Goal: Information Seeking & Learning: Learn about a topic

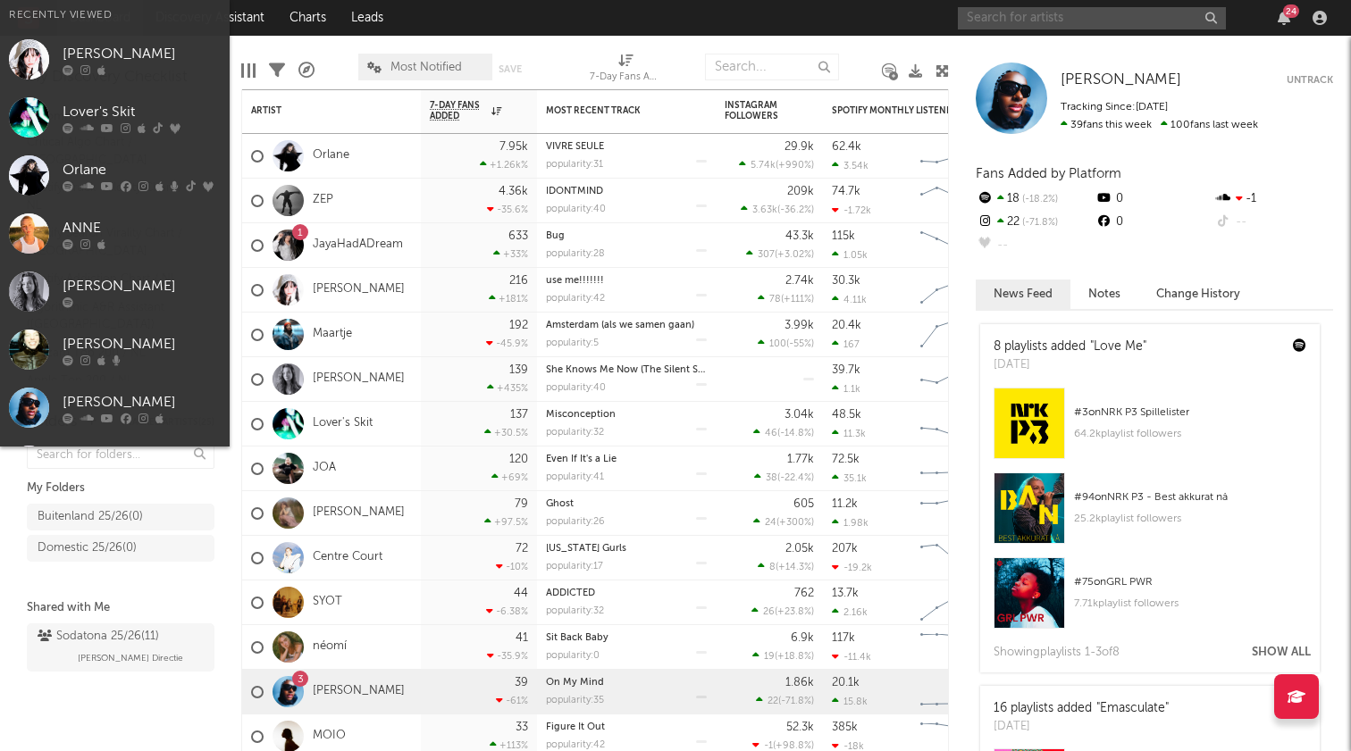
click at [1012, 20] on input "text" at bounding box center [1092, 18] width 268 height 22
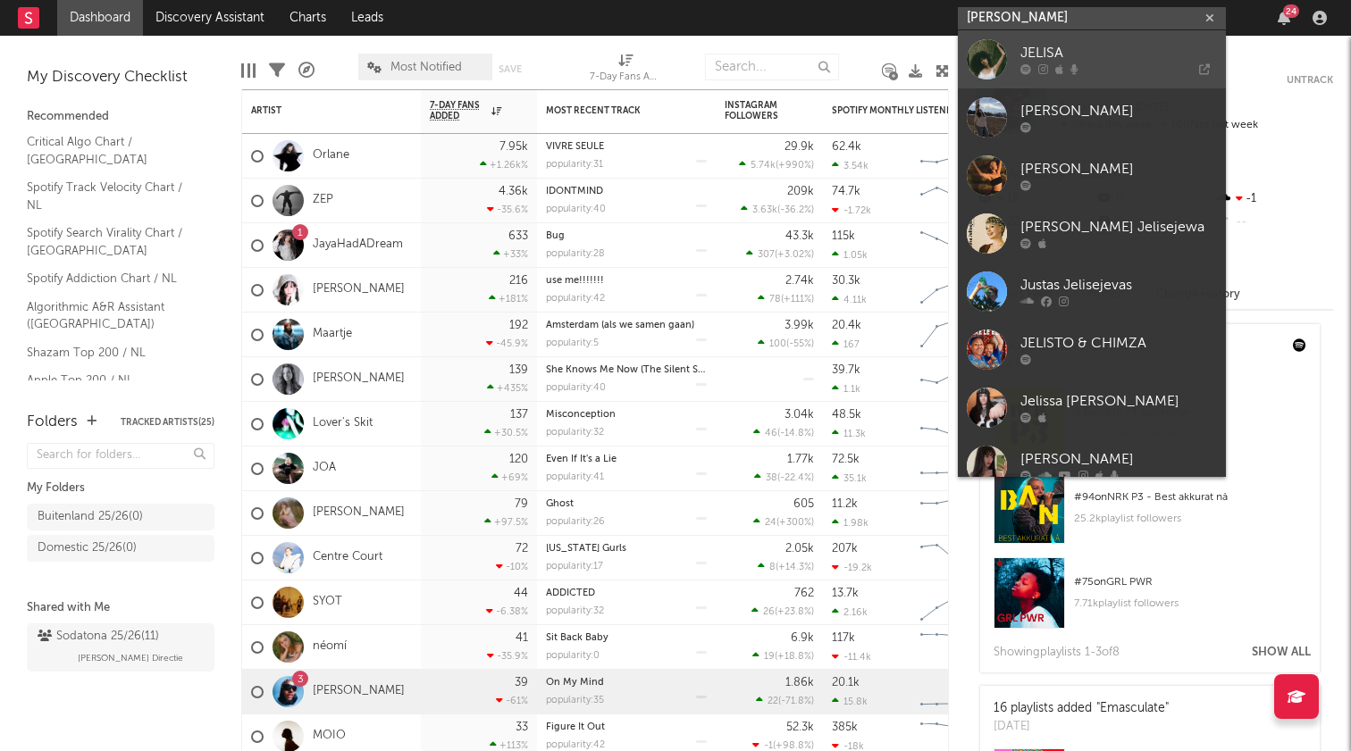
type input "[PERSON_NAME]"
drag, startPoint x: 1012, startPoint y: 46, endPoint x: 1073, endPoint y: 55, distance: 62.4
click at [1073, 55] on div "JELISA" at bounding box center [1118, 53] width 197 height 21
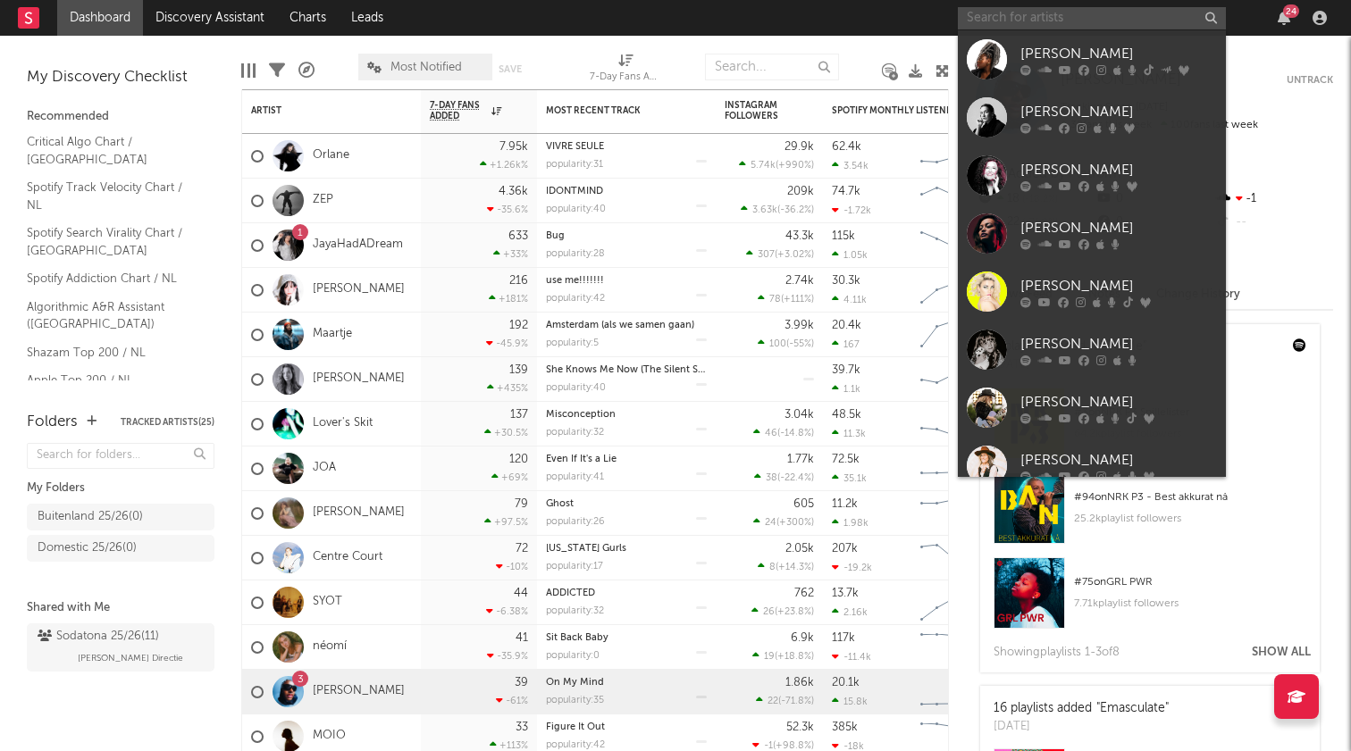
click at [1034, 21] on input "text" at bounding box center [1092, 18] width 268 height 22
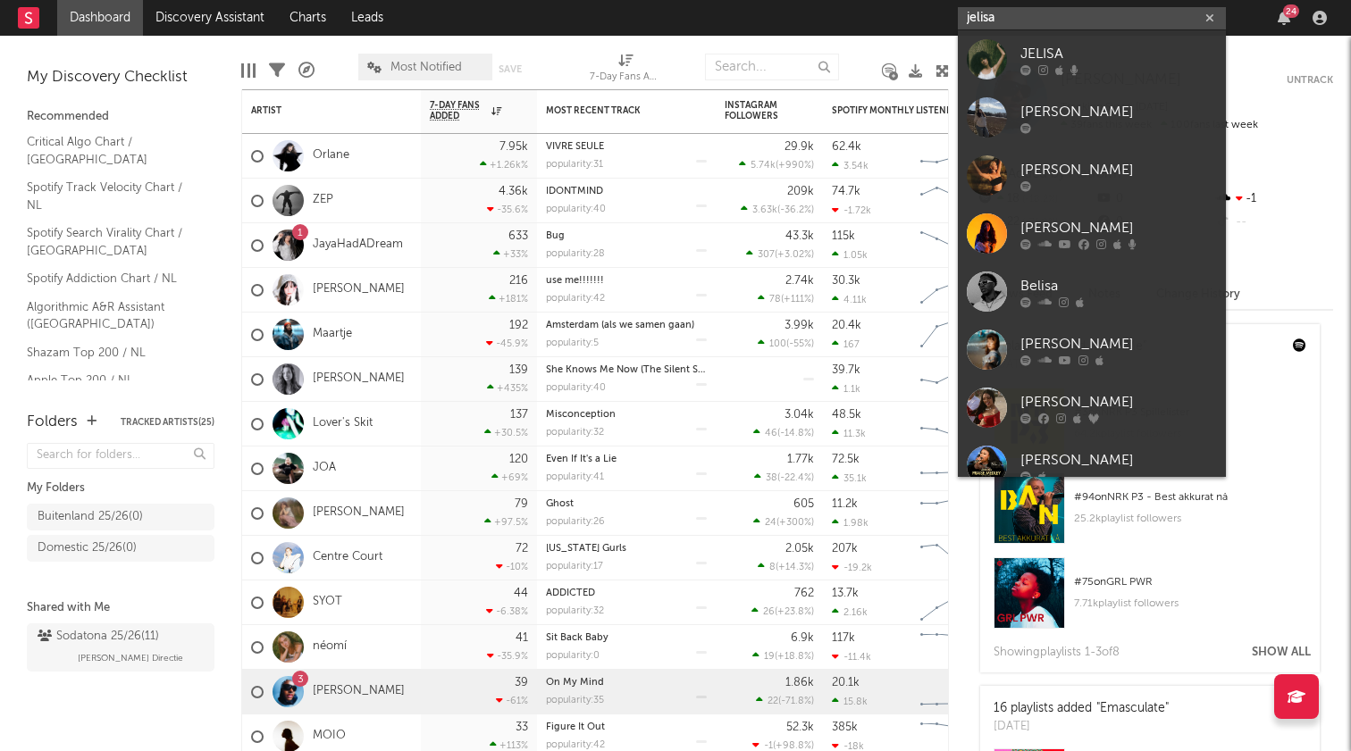
type input "[PERSON_NAME]"
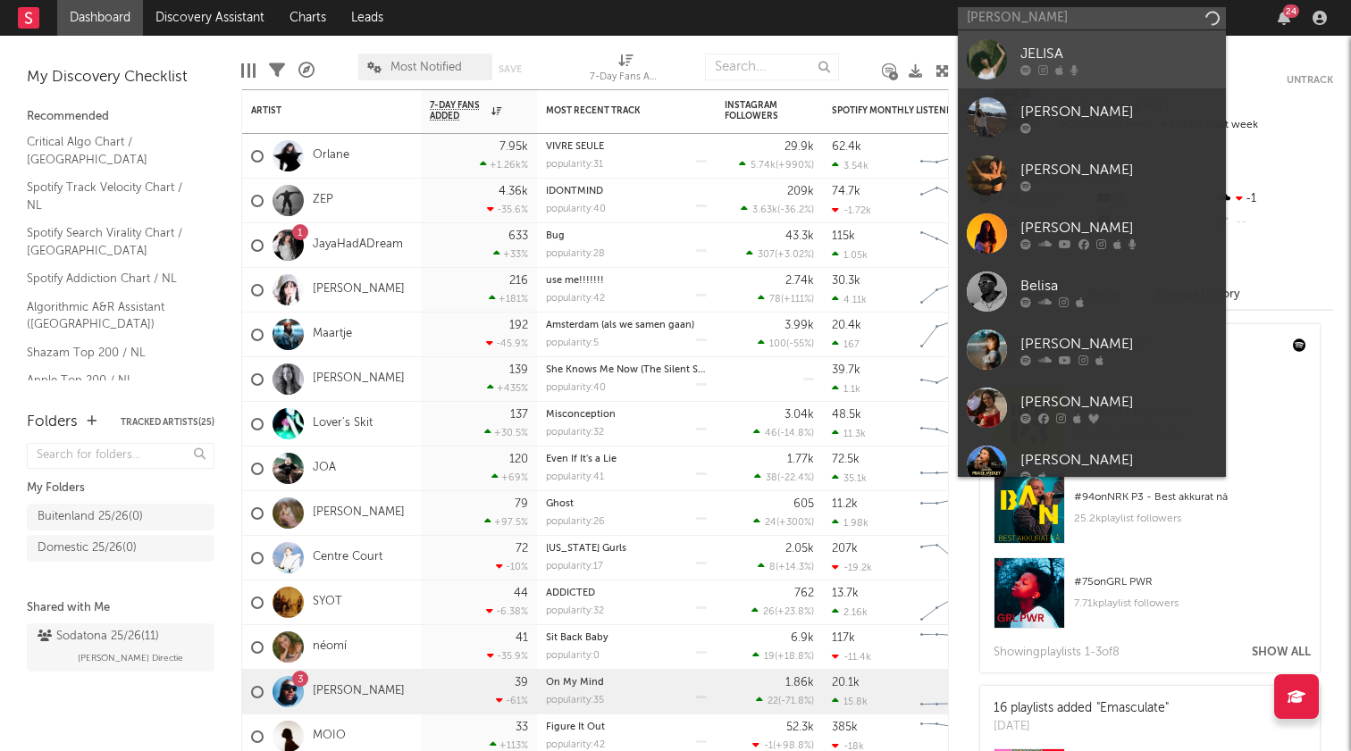
drag, startPoint x: 1048, startPoint y: 13, endPoint x: 1105, endPoint y: 54, distance: 69.9
click at [1105, 54] on div "JELISA" at bounding box center [1118, 53] width 197 height 21
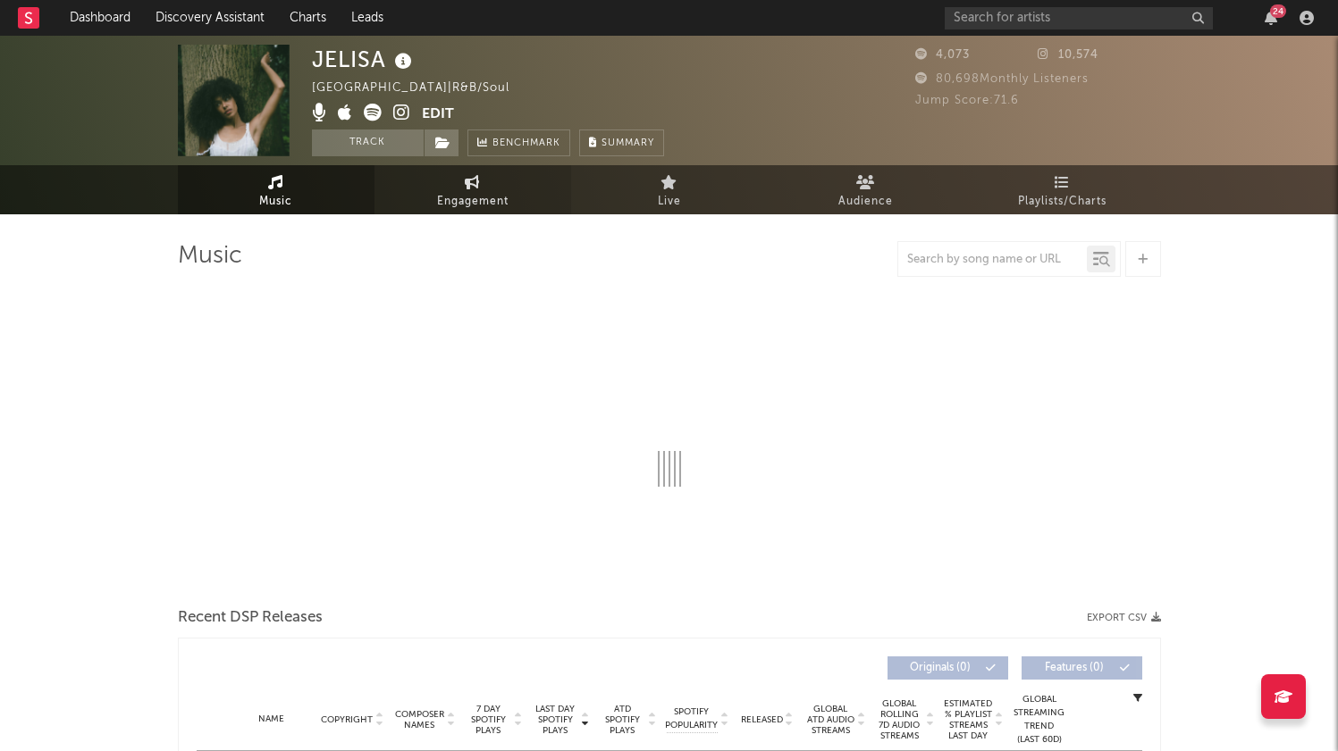
select select "6m"
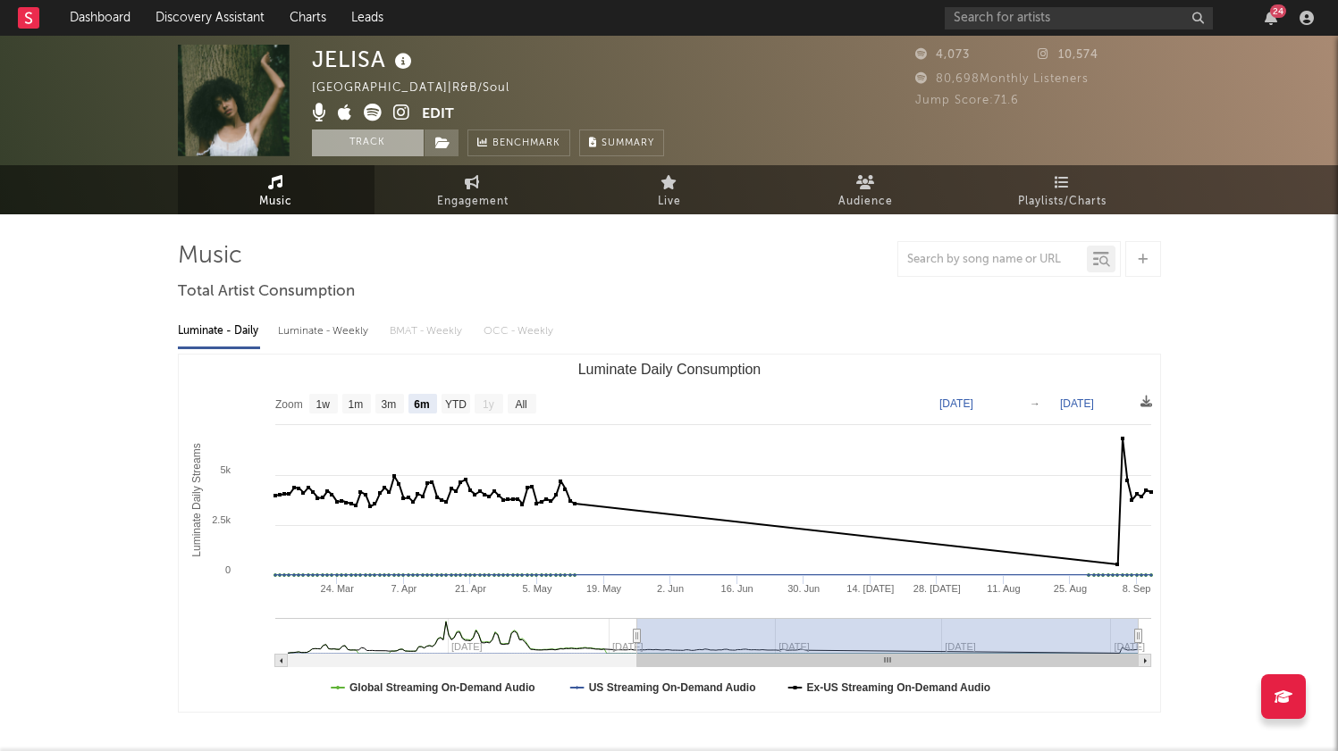
click at [389, 141] on button "Track" at bounding box center [368, 143] width 112 height 27
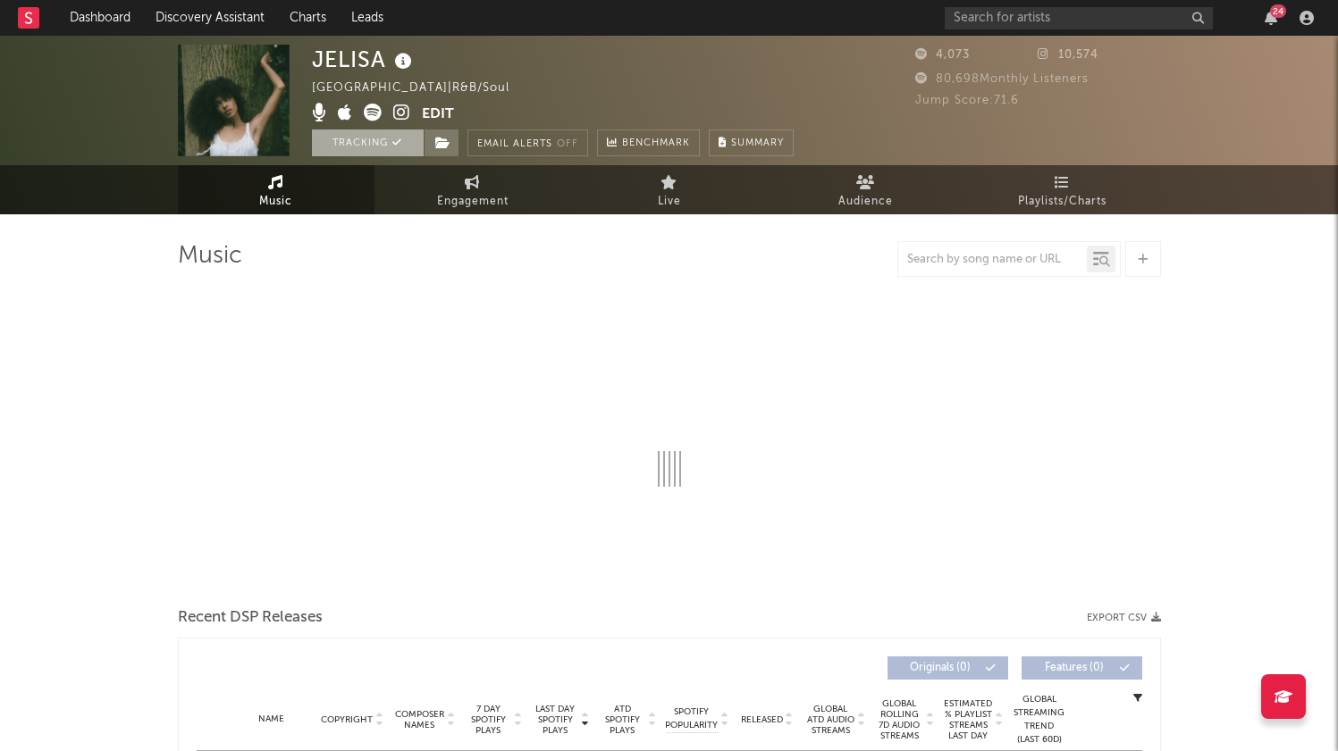
select select "6m"
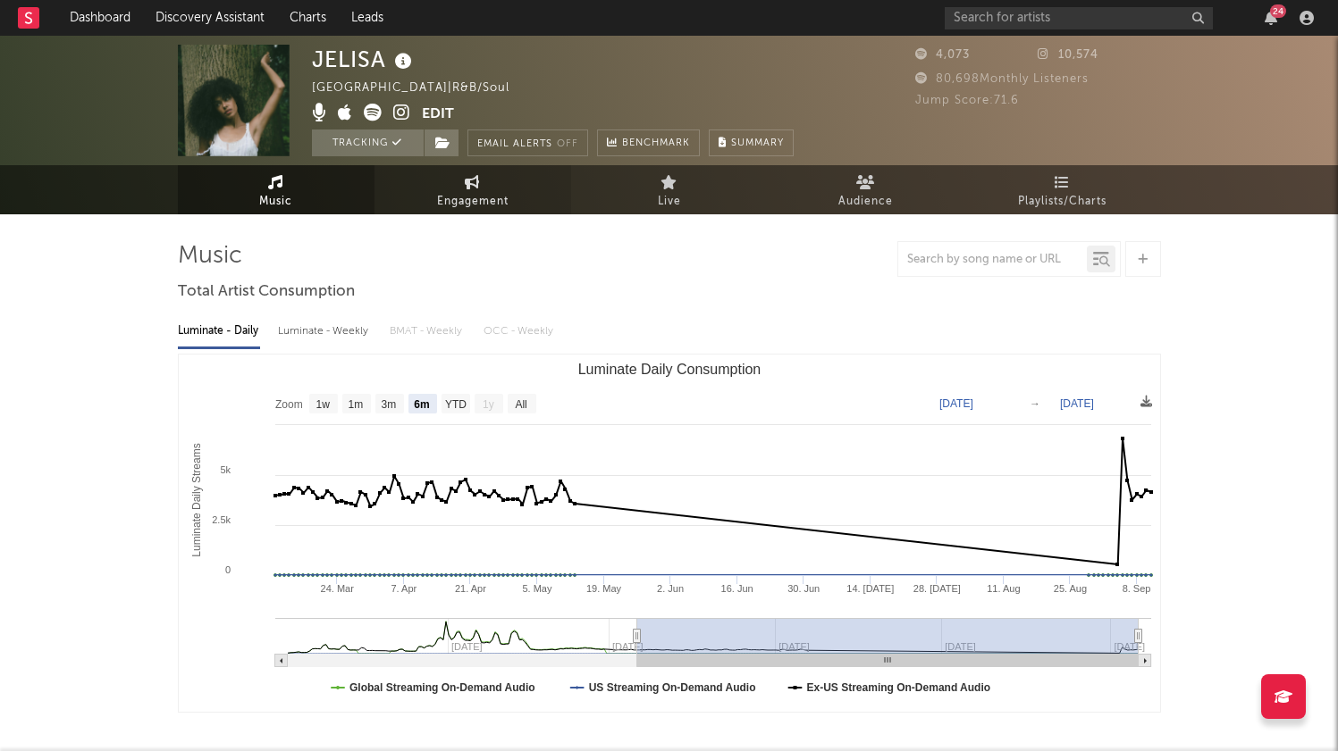
click at [441, 189] on link "Engagement" at bounding box center [472, 189] width 197 height 49
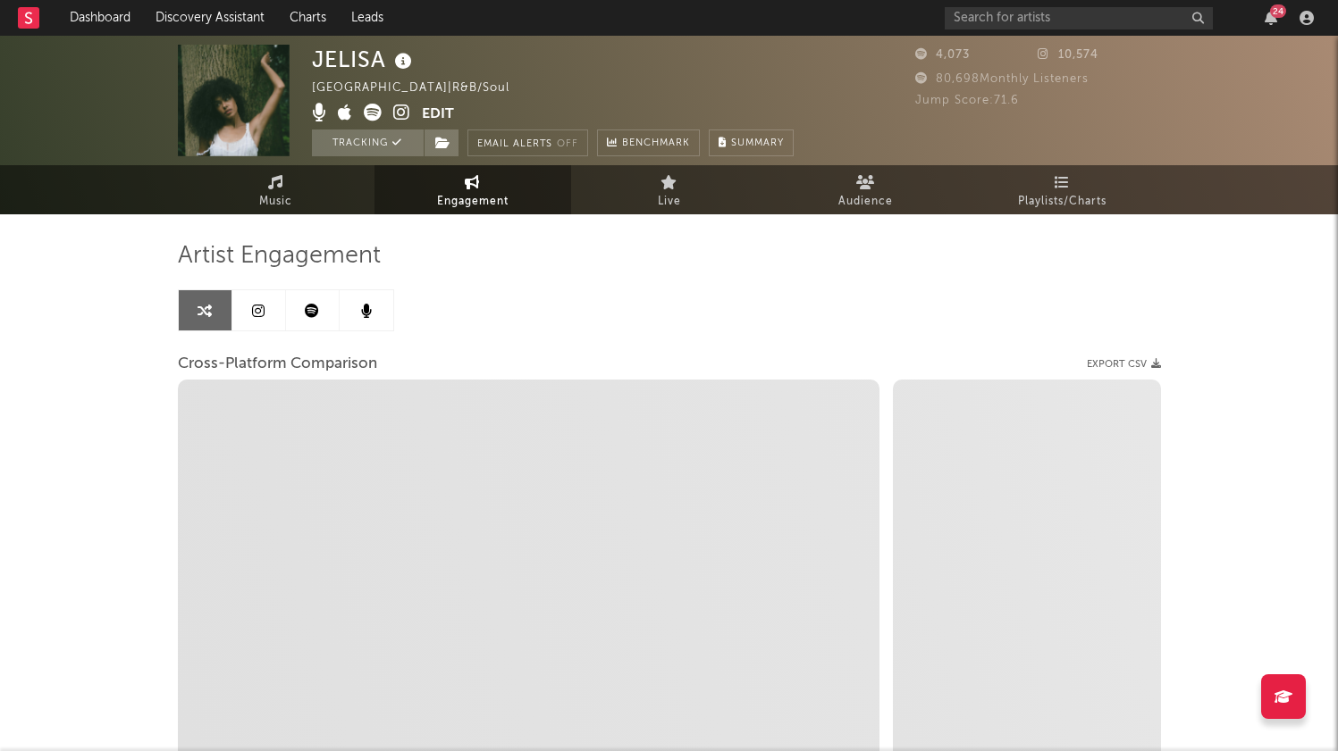
select select "1w"
click at [264, 316] on link at bounding box center [259, 310] width 54 height 40
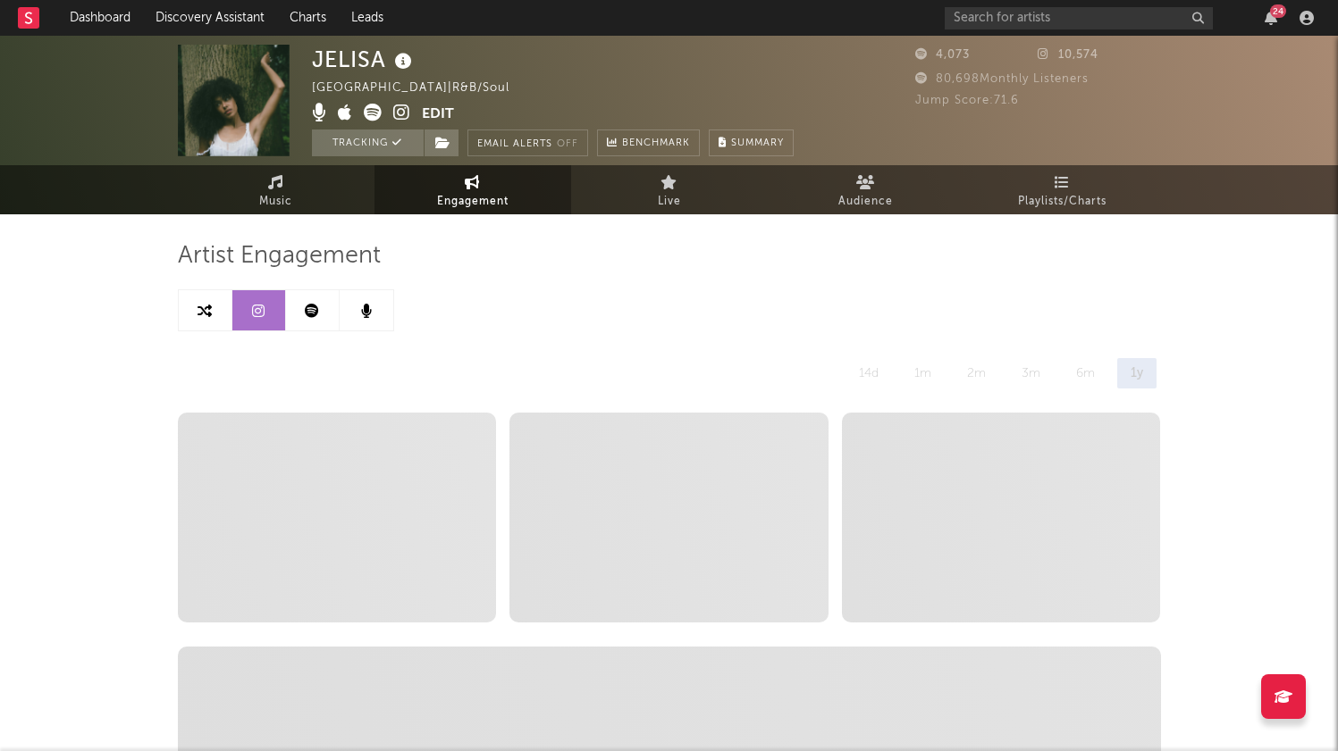
select select "6m"
click at [405, 110] on icon at bounding box center [401, 113] width 17 height 18
click at [319, 314] on link at bounding box center [313, 310] width 54 height 40
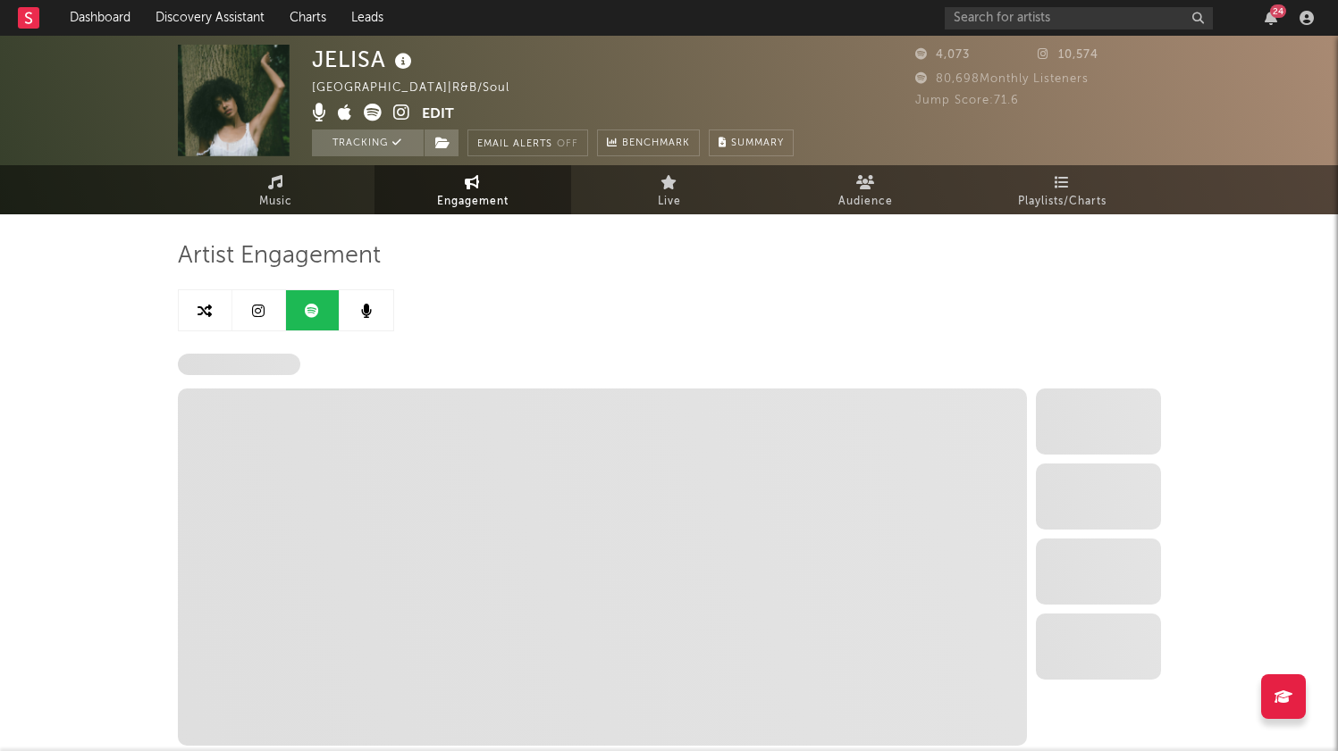
select select "6m"
select select "1w"
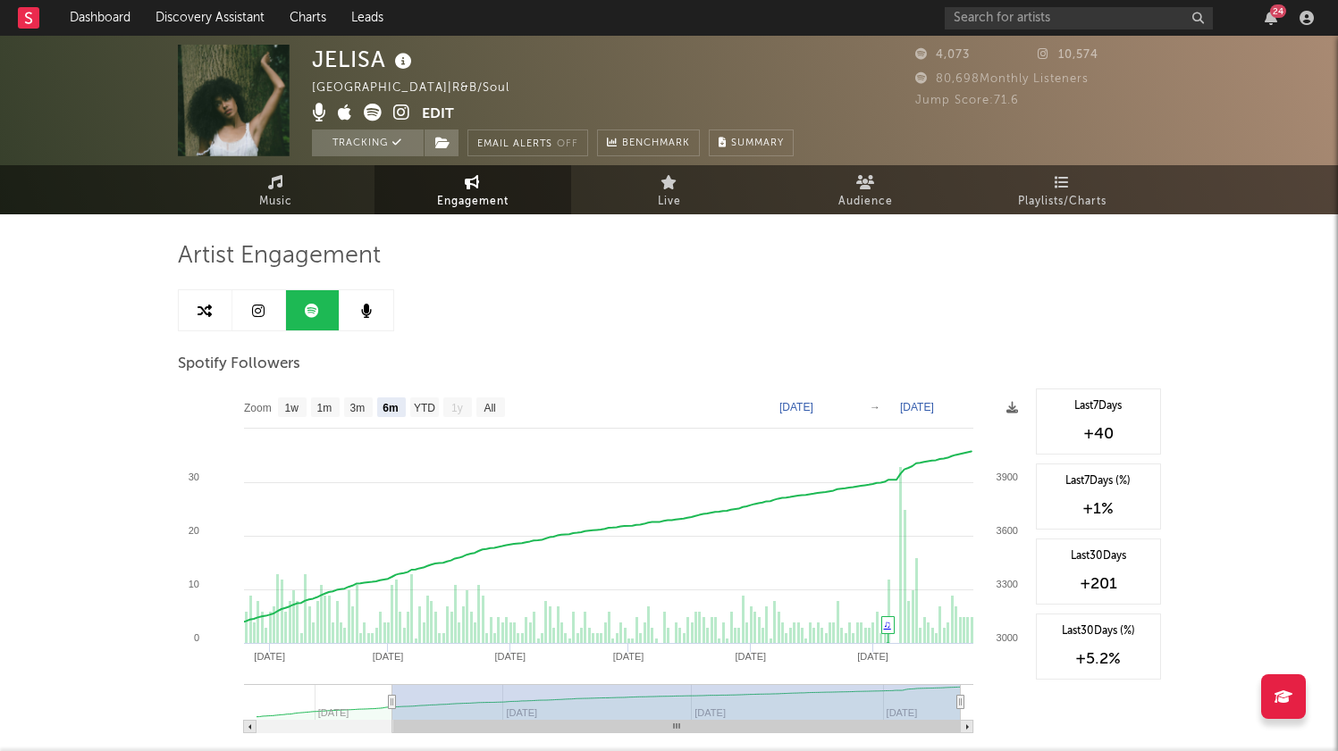
click at [205, 311] on icon at bounding box center [204, 311] width 14 height 14
select select "1m"
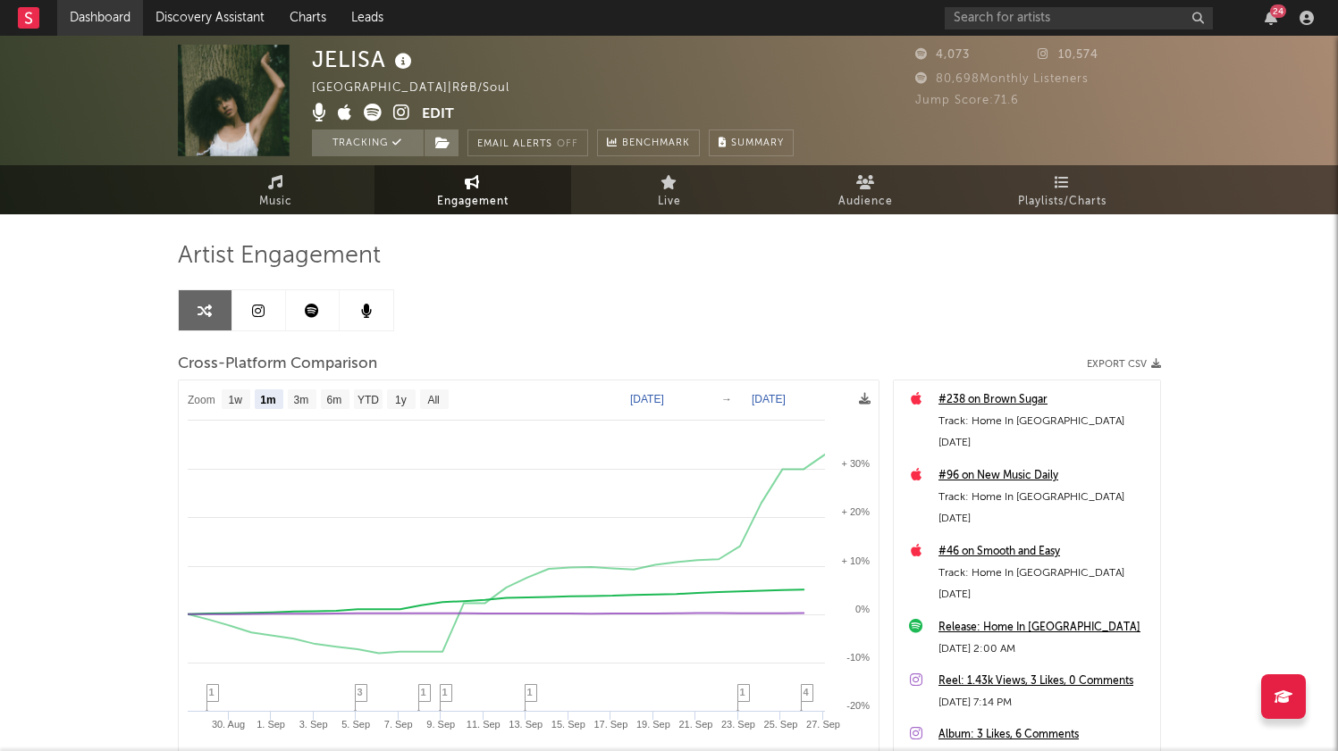
click at [80, 15] on link "Dashboard" at bounding box center [100, 18] width 86 height 36
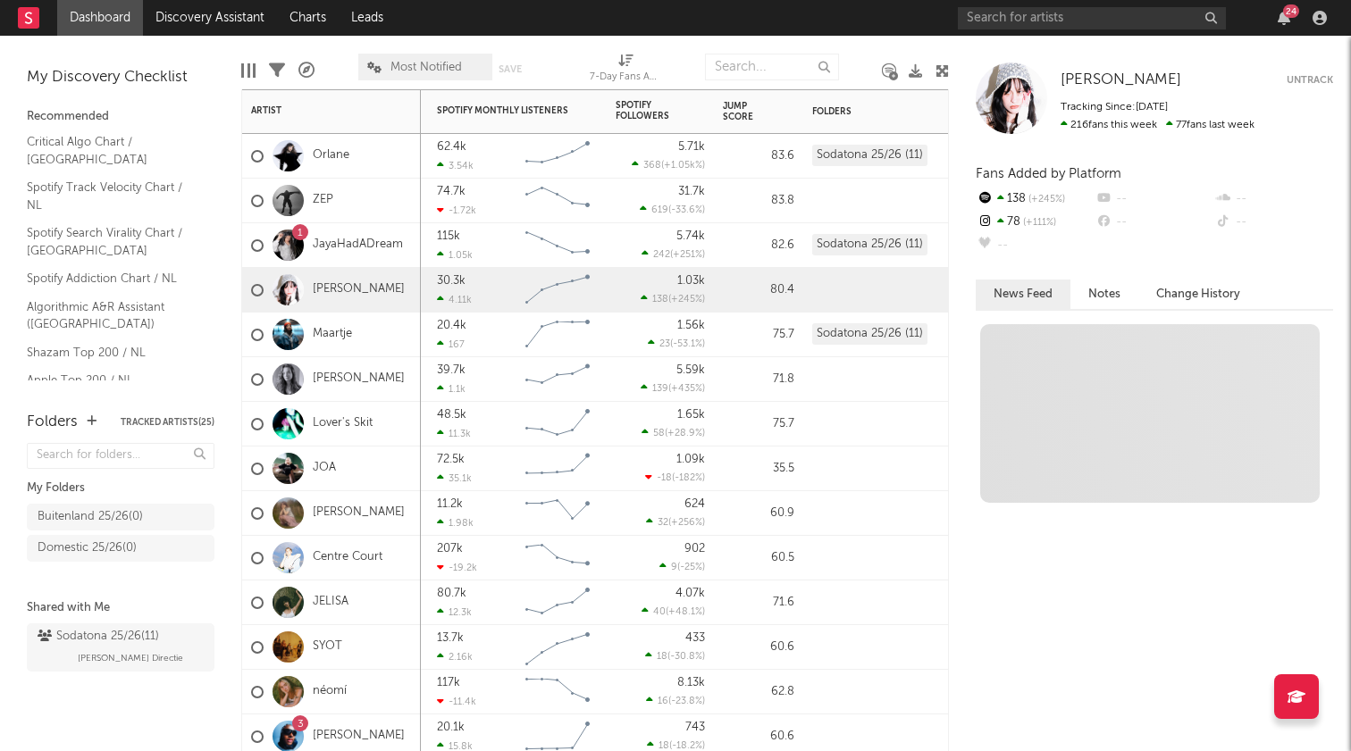
click at [847, 283] on div at bounding box center [892, 286] width 179 height 36
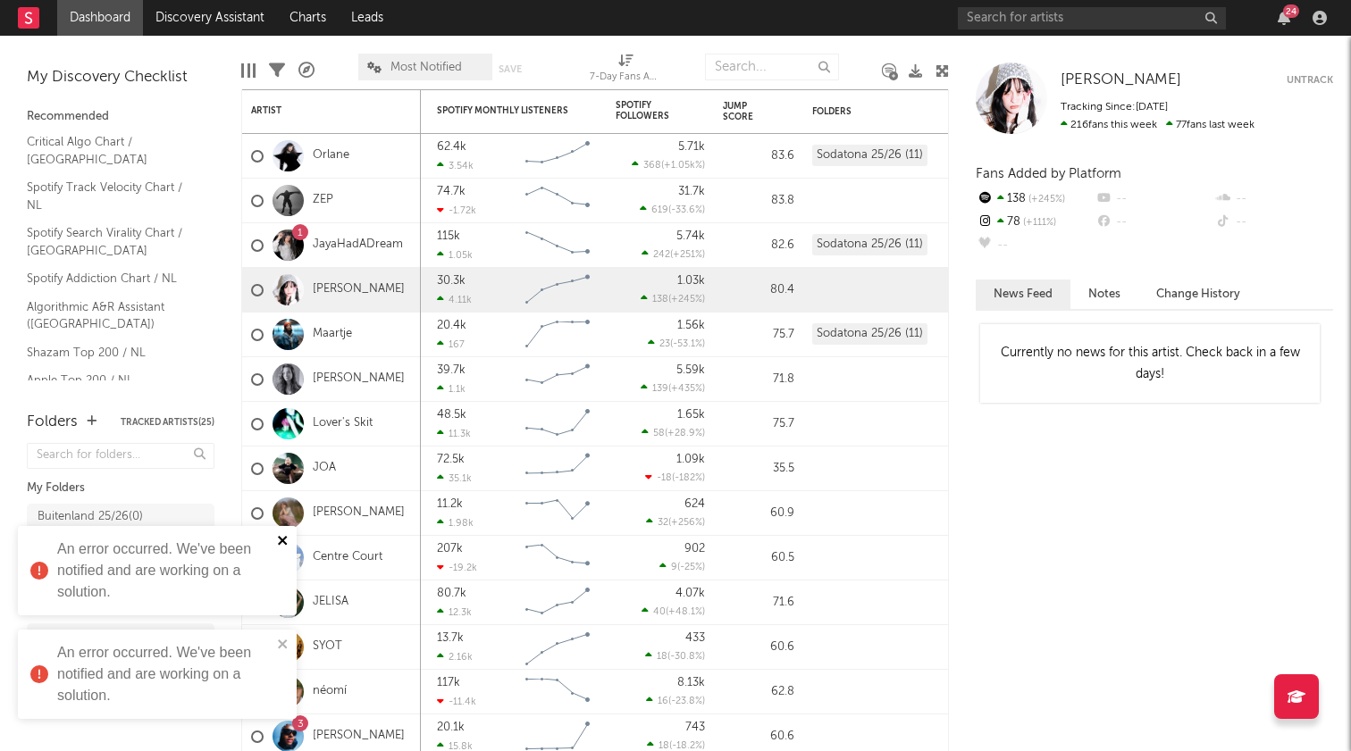
click at [282, 542] on icon "close" at bounding box center [283, 540] width 13 height 14
click at [277, 639] on icon "close" at bounding box center [283, 644] width 13 height 14
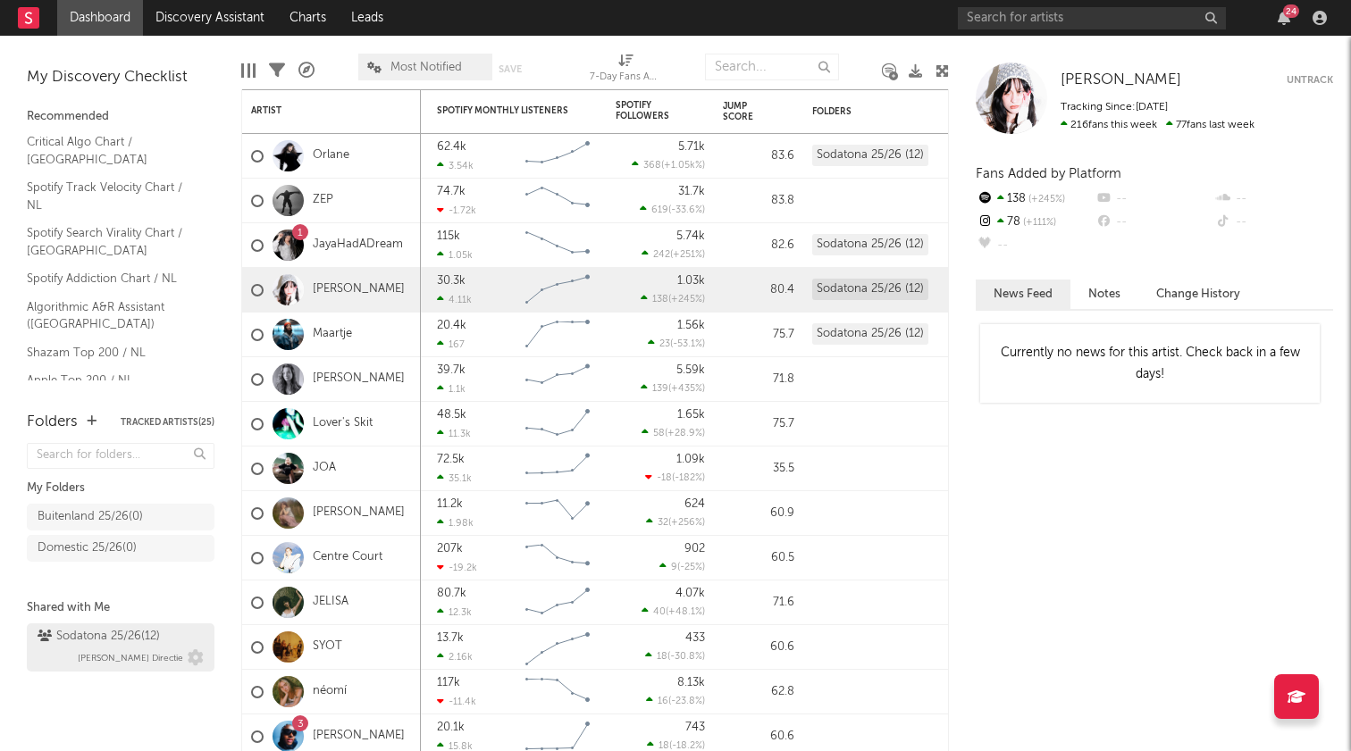
click at [102, 639] on div "Sodatona 25/26 ( 12 )" at bounding box center [99, 636] width 122 height 21
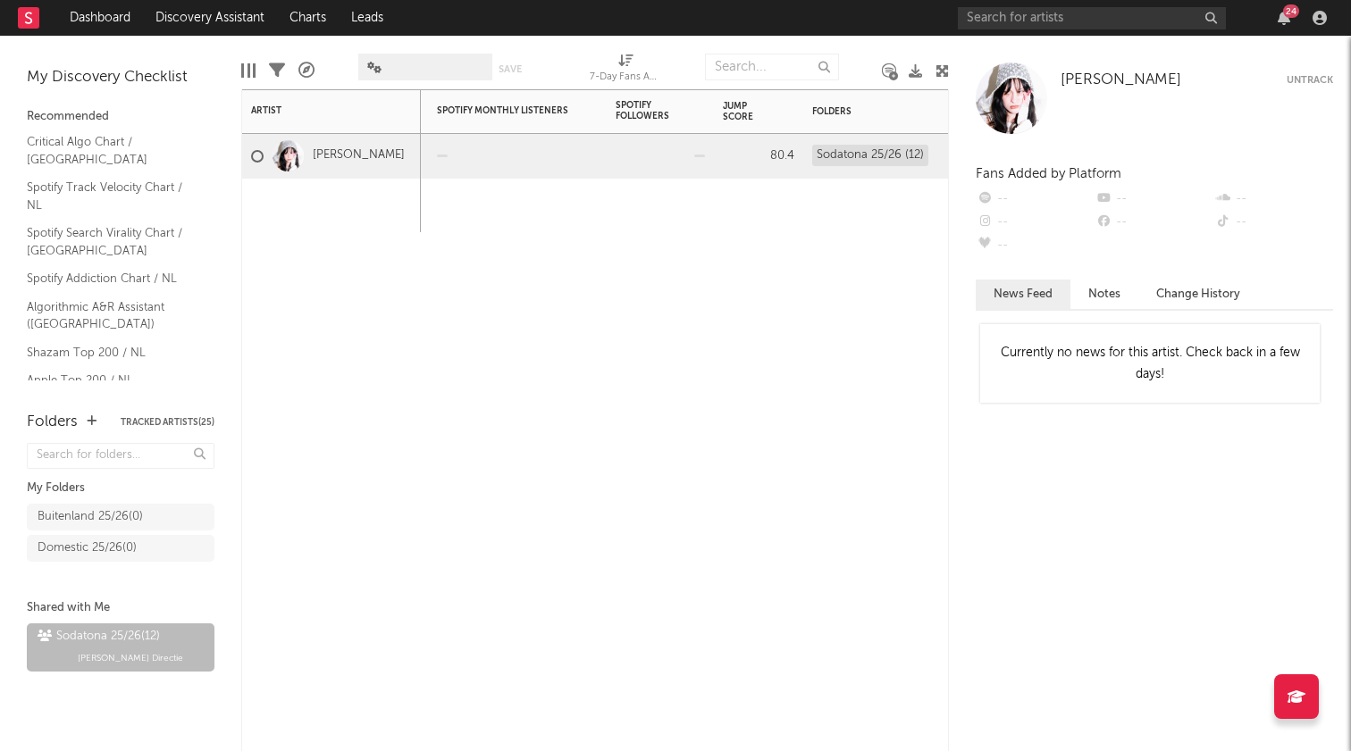
click at [598, 241] on div "7-Day Fans Added WoW % Change Most Recent Track Popularity Released Instagram F…" at bounding box center [595, 420] width 708 height 662
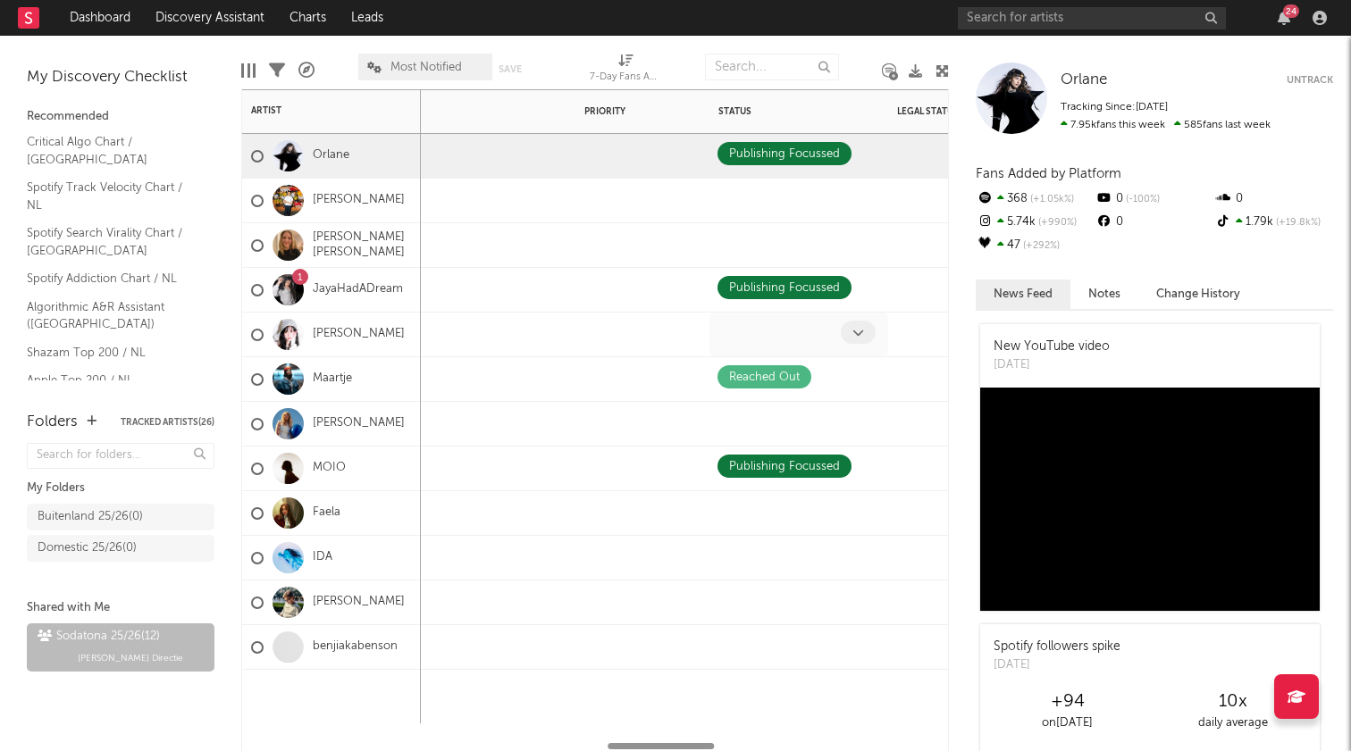
click at [759, 321] on div at bounding box center [779, 335] width 123 height 28
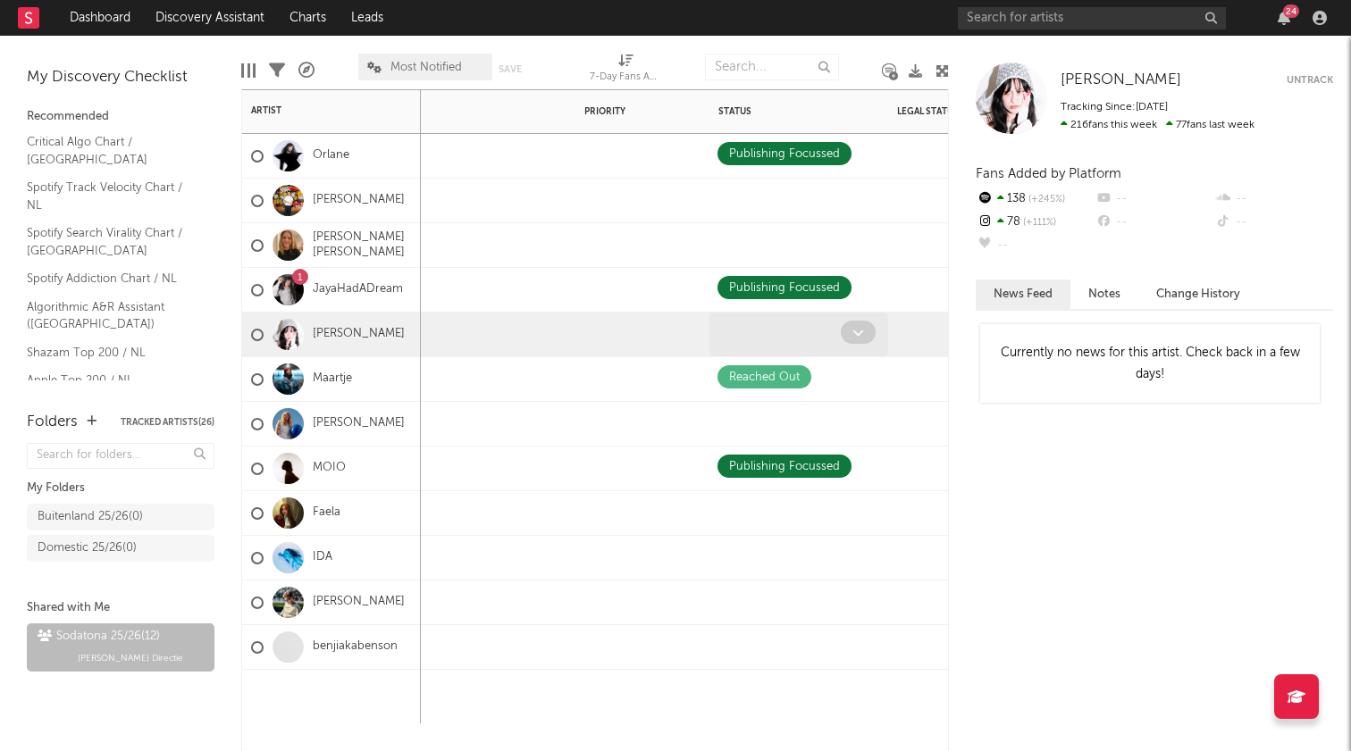
click at [864, 328] on span at bounding box center [858, 332] width 35 height 23
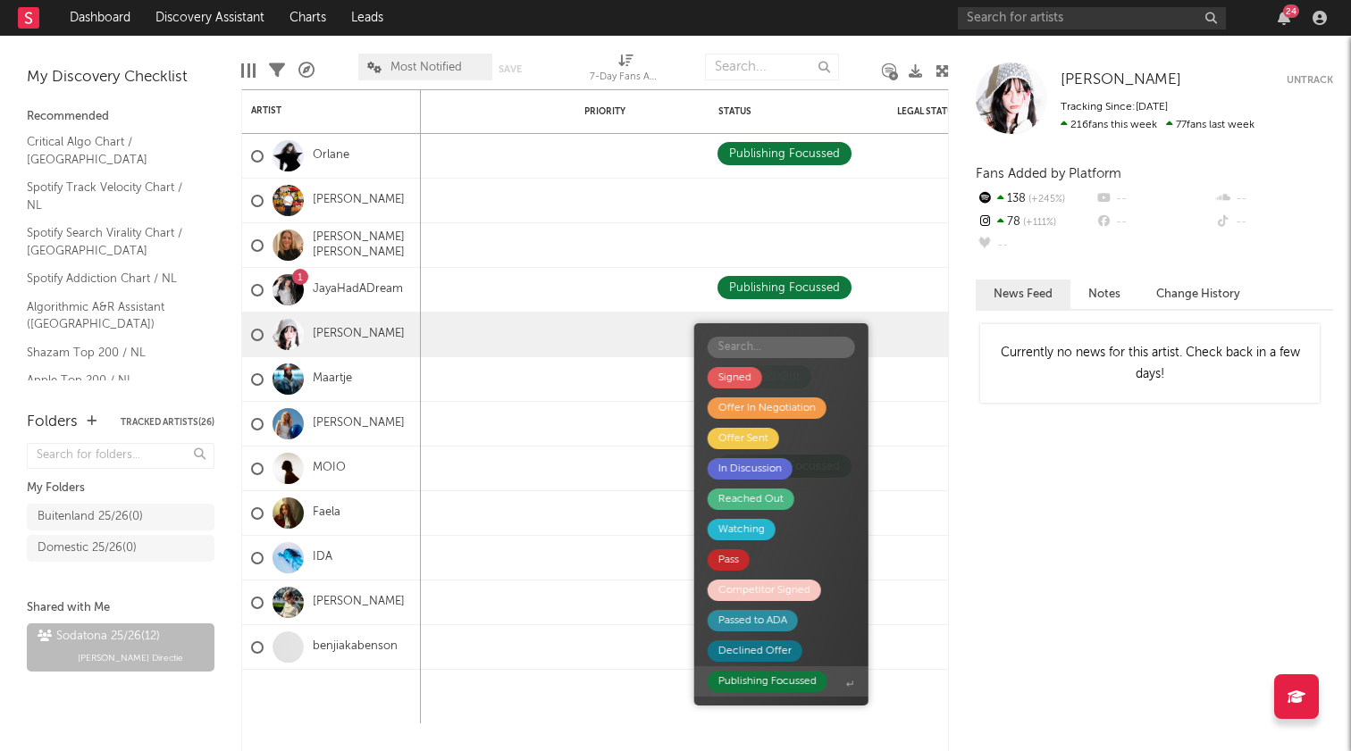
click at [758, 684] on div "Publishing Focussed" at bounding box center [767, 681] width 98 height 21
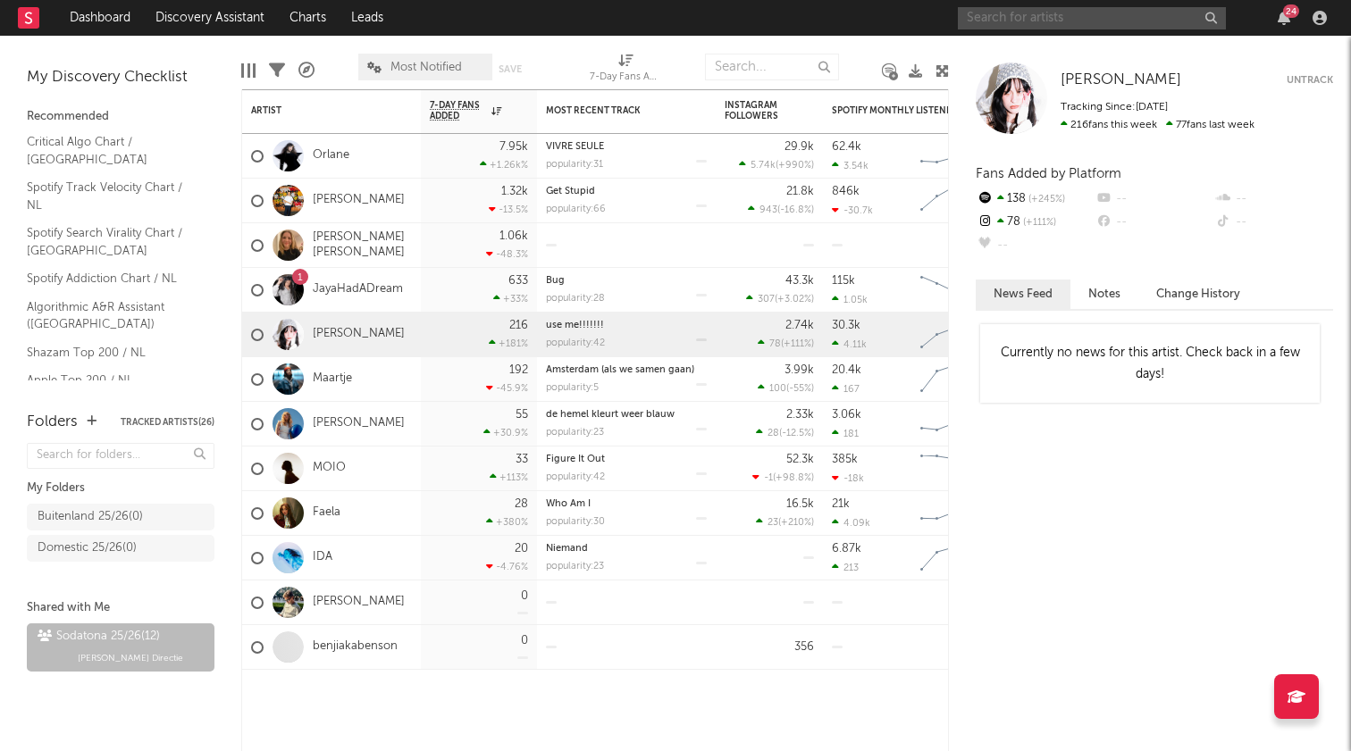
click at [1112, 23] on input "text" at bounding box center [1092, 18] width 268 height 22
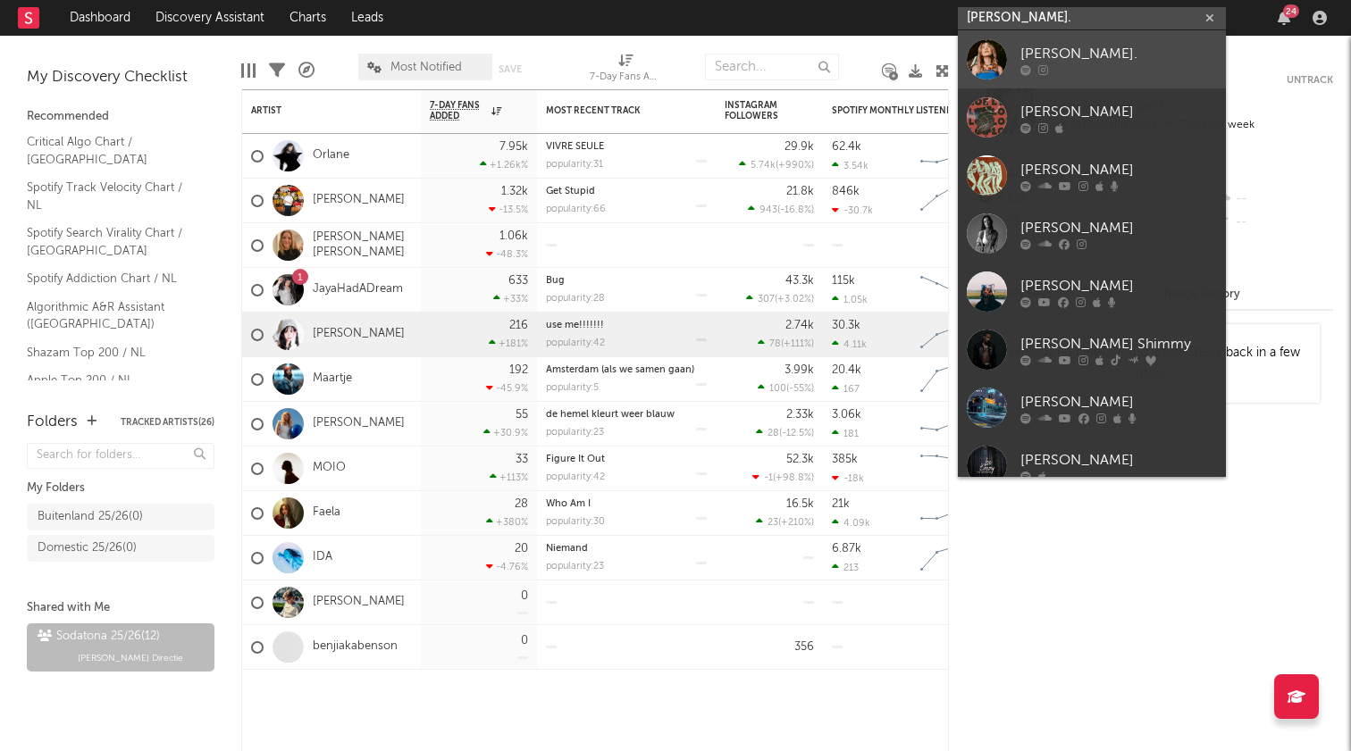
type input "loe."
click at [1091, 56] on div "LOE." at bounding box center [1118, 53] width 197 height 21
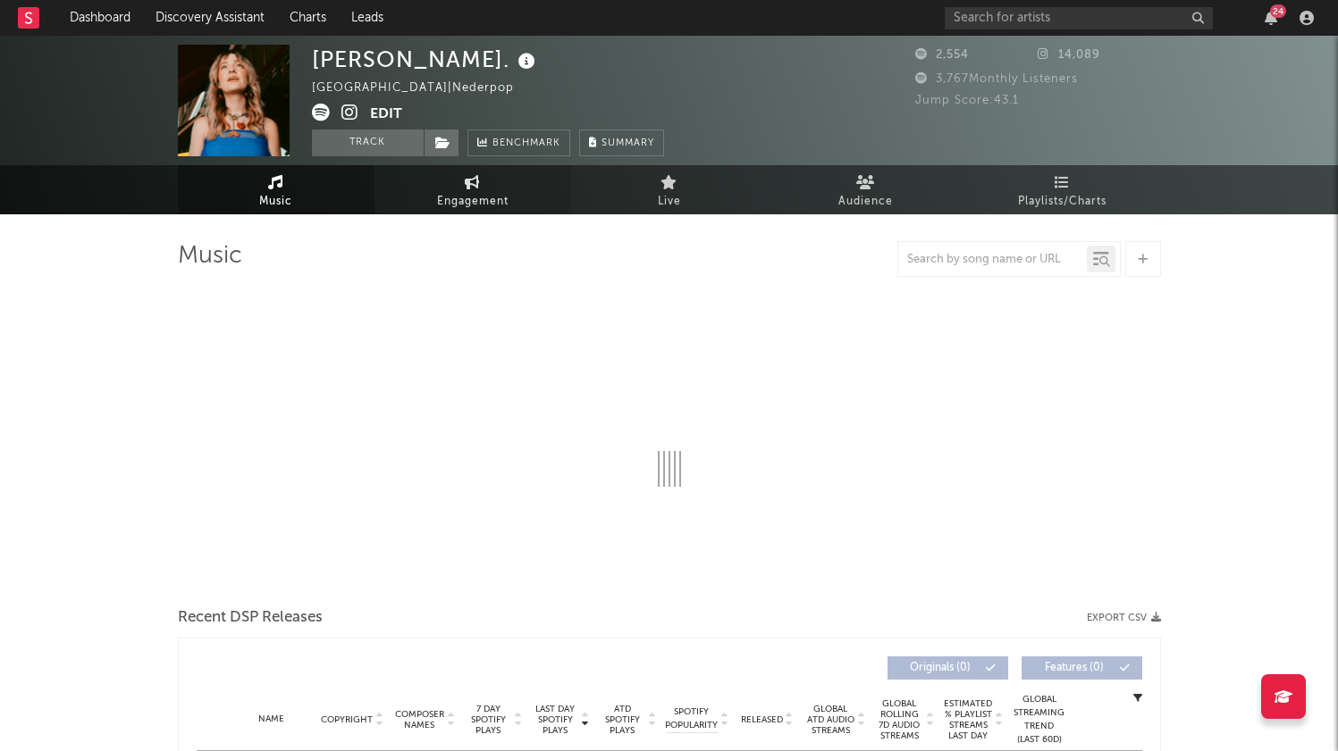
select select "1w"
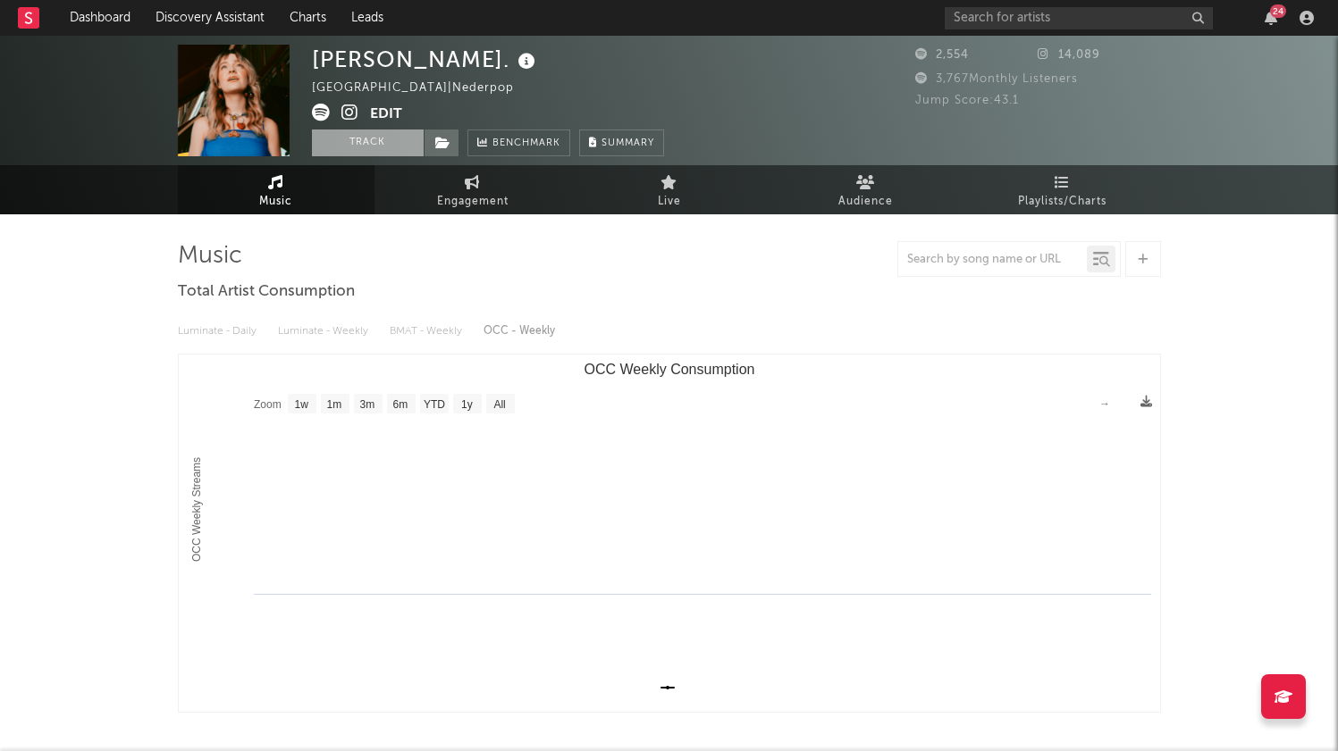
click at [355, 147] on button "Track" at bounding box center [368, 143] width 112 height 27
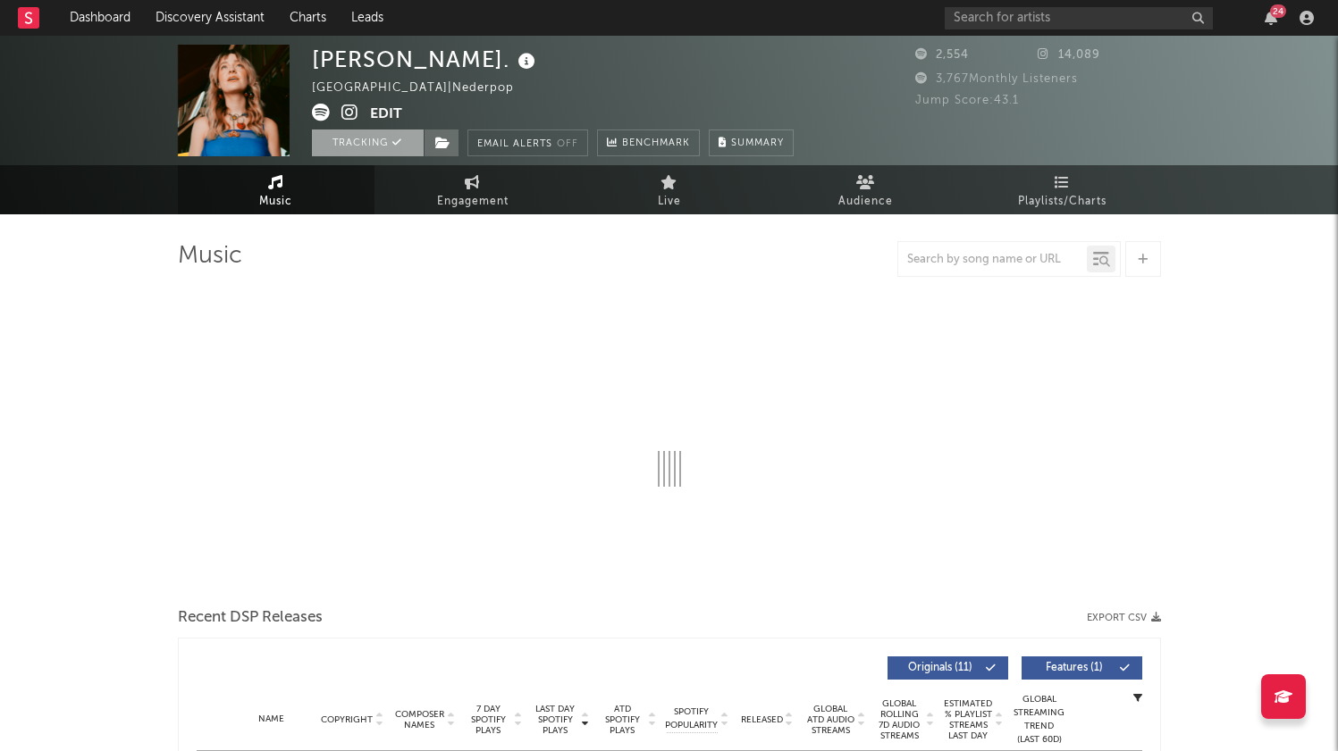
select select "1w"
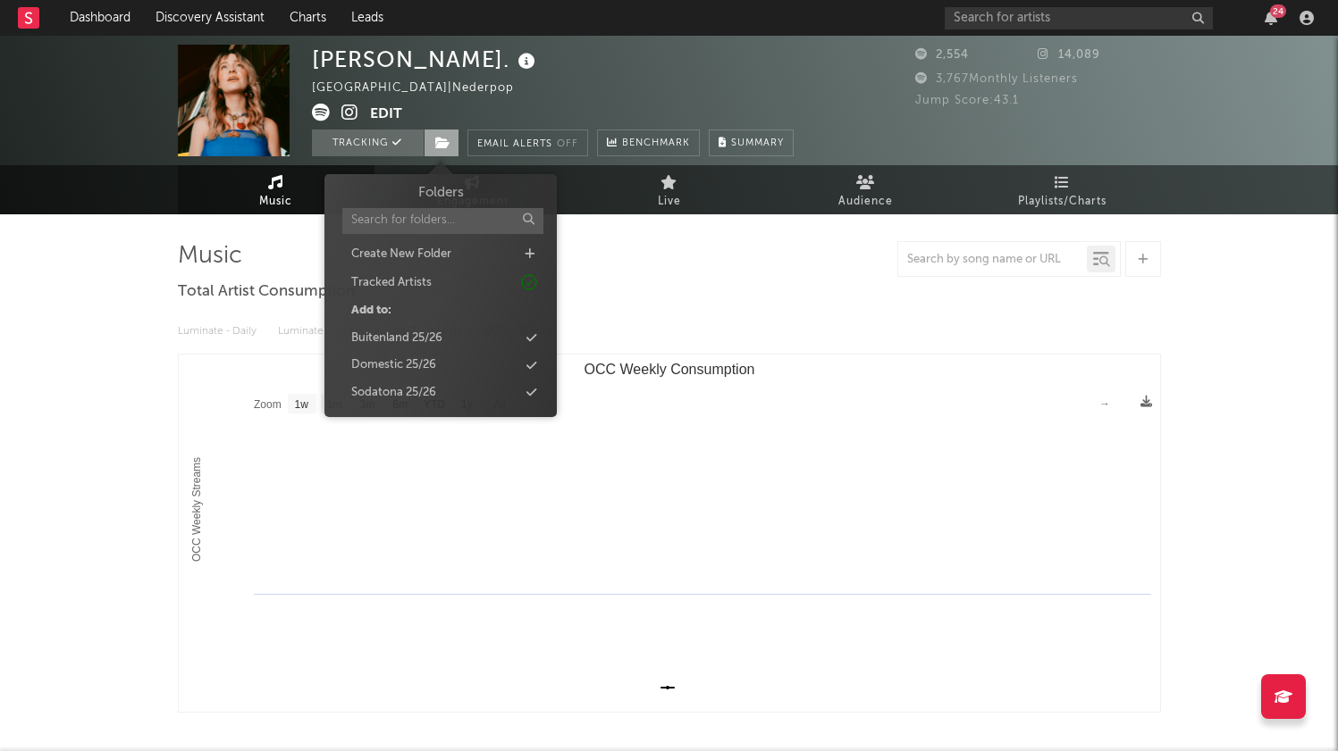
click at [458, 139] on span at bounding box center [442, 143] width 36 height 27
click at [419, 390] on div "Sodatona 25/26" at bounding box center [393, 393] width 85 height 18
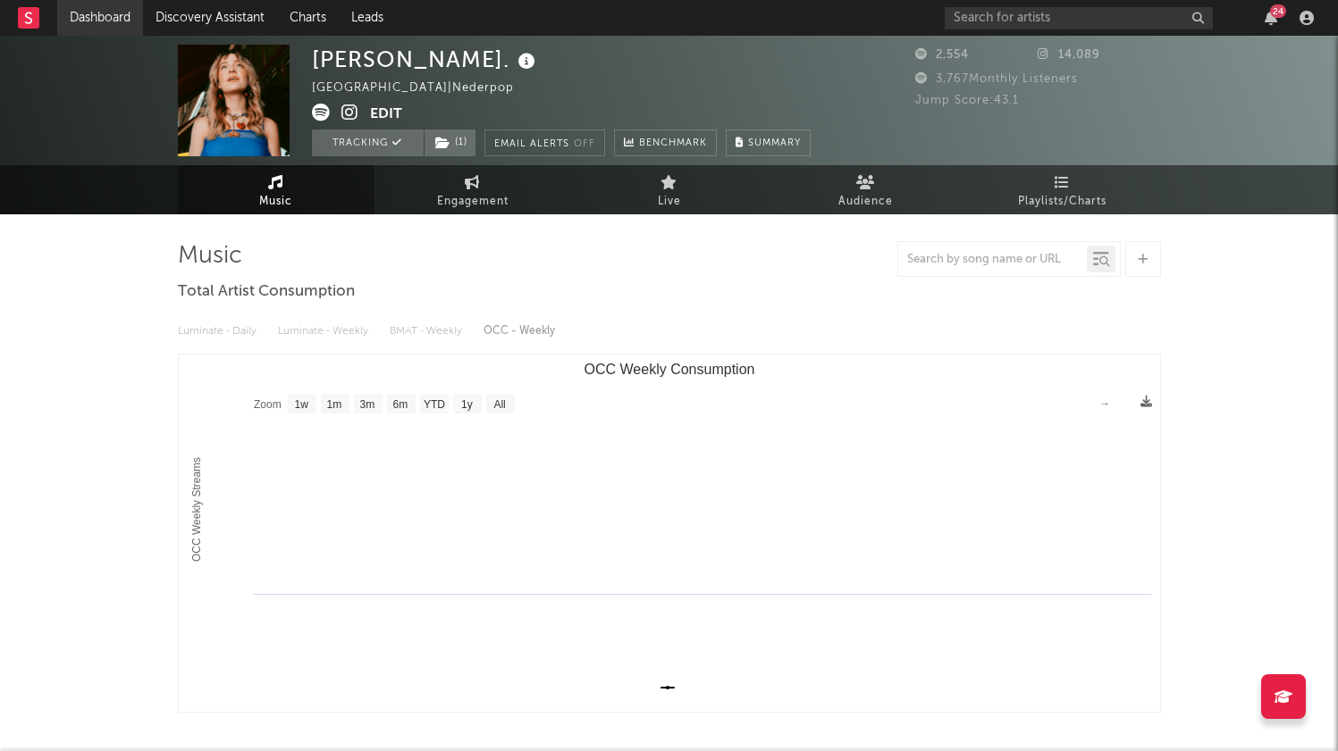
click at [107, 29] on link "Dashboard" at bounding box center [100, 18] width 86 height 36
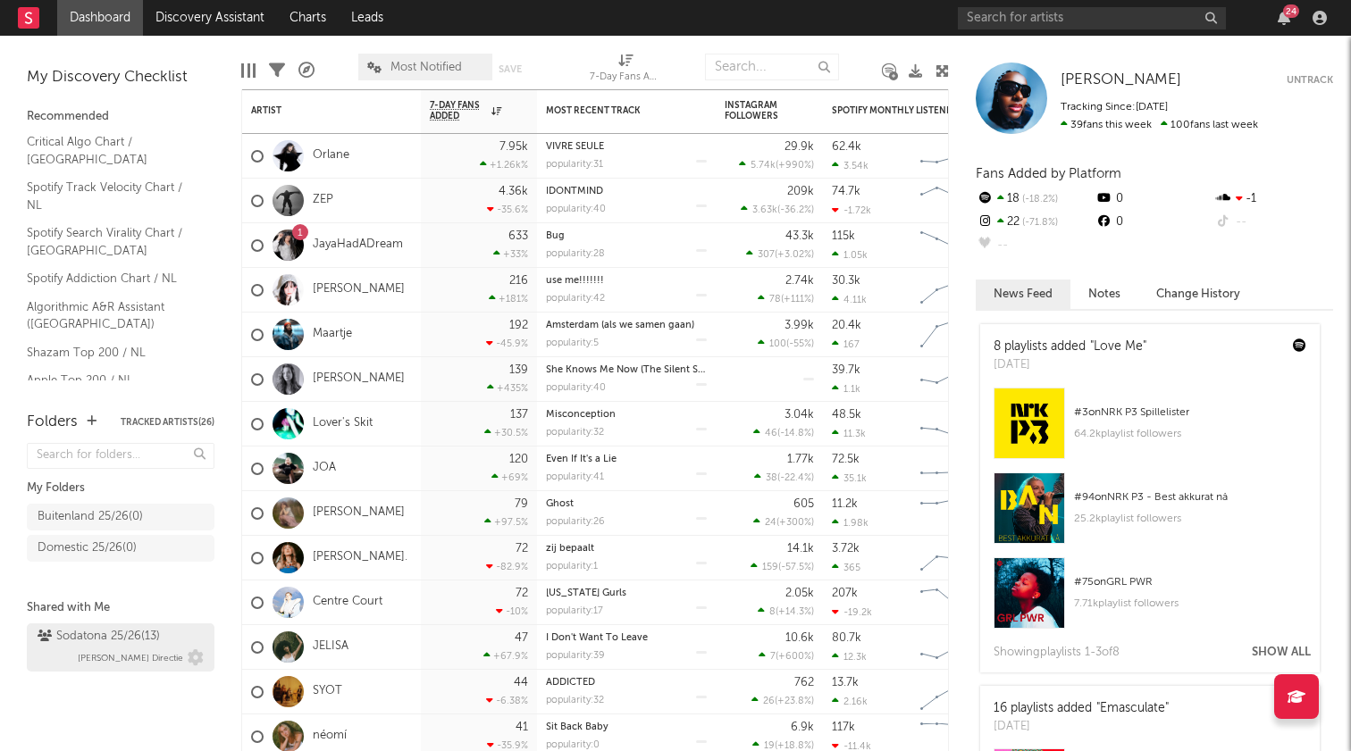
click at [59, 642] on div "Sodatona 25/26 ( 13 )" at bounding box center [99, 636] width 122 height 21
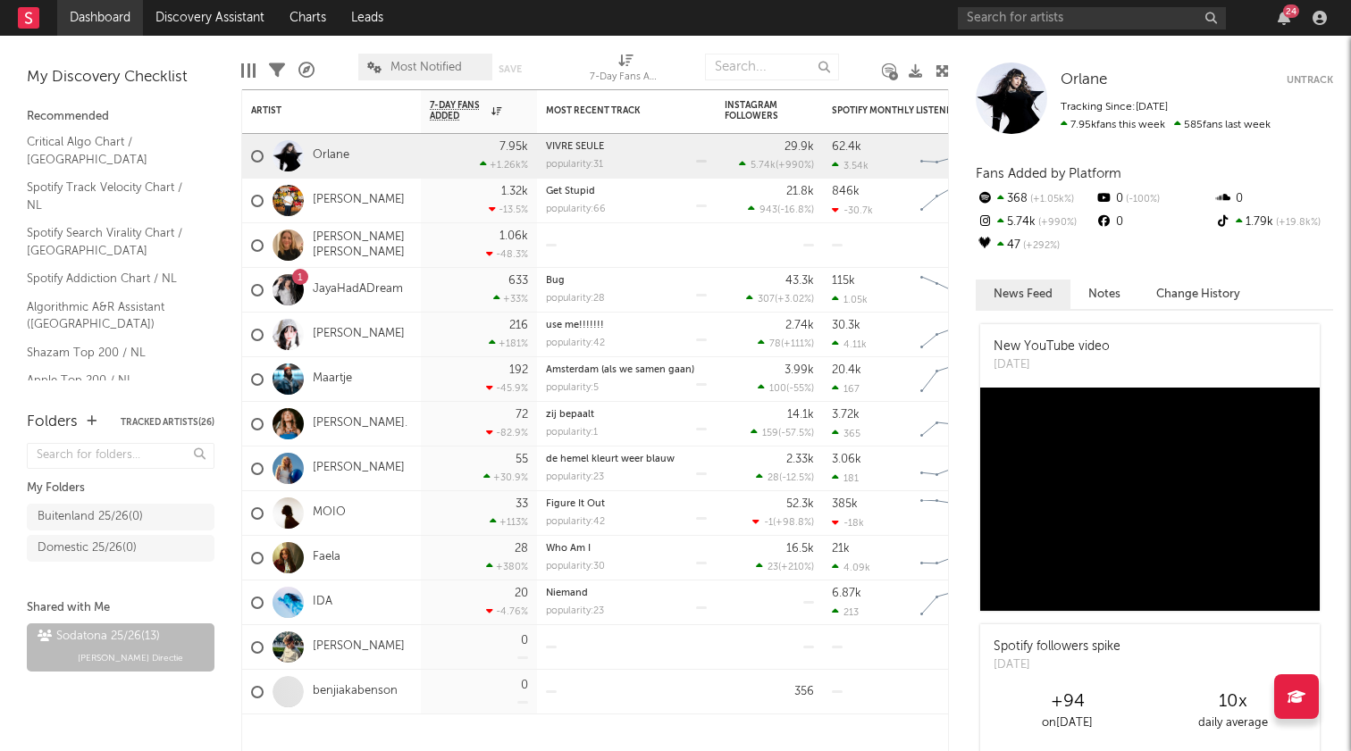
click at [97, 23] on link "Dashboard" at bounding box center [100, 18] width 86 height 36
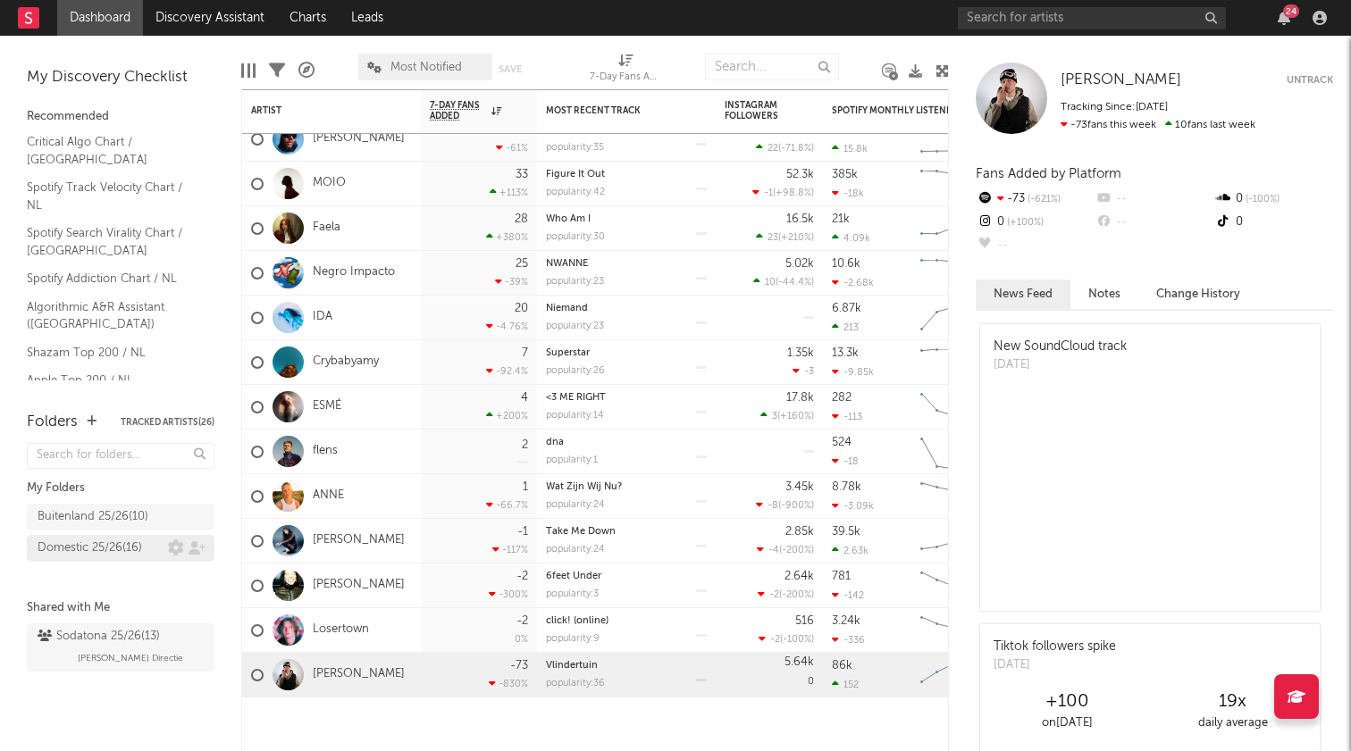
click at [105, 552] on div "Domestic 25/26 ( 16 )" at bounding box center [121, 548] width 188 height 27
